Goal: Find specific page/section: Find specific page/section

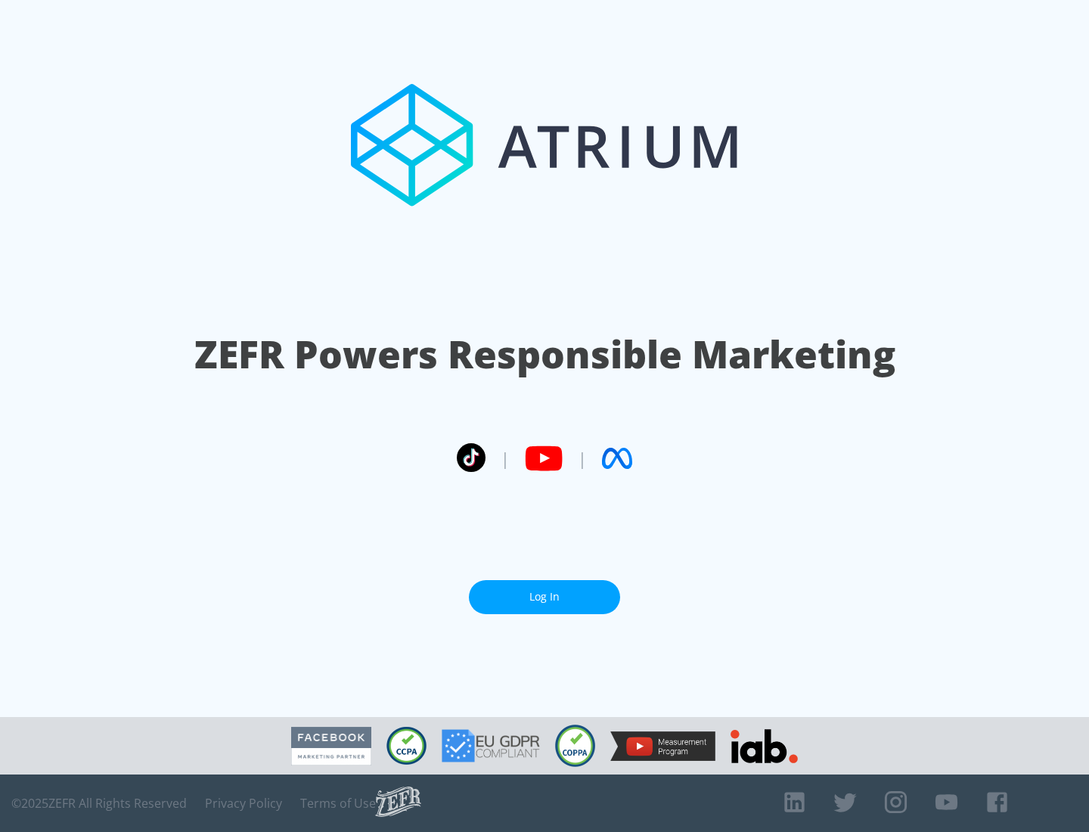
click at [545, 597] on link "Log In" at bounding box center [544, 597] width 151 height 34
